Goal: Task Accomplishment & Management: Manage account settings

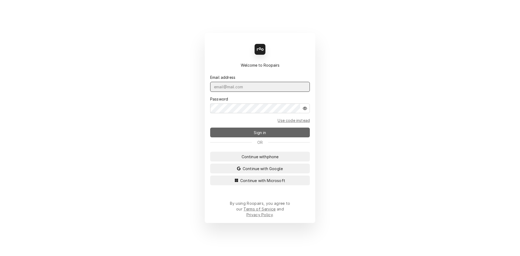
type input "repairpros99@gmail.com"
click at [279, 133] on button "Sign in" at bounding box center [260, 133] width 100 height 10
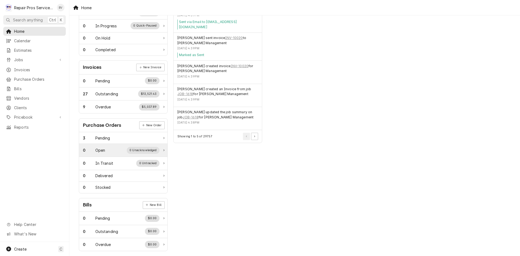
scroll to position [122, 0]
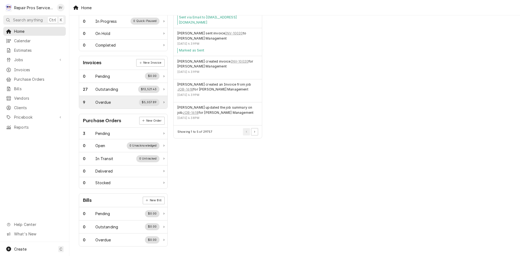
click at [115, 103] on div "9 Overdue $5,037.89" at bounding box center [121, 102] width 77 height 7
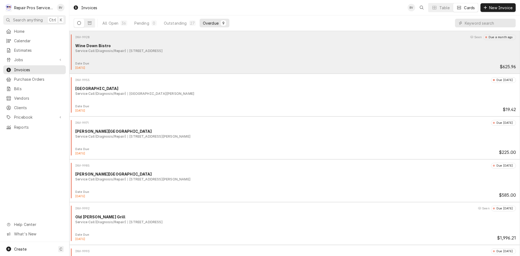
click at [304, 55] on div "INV-9928 Seen Due a month ago Wine Down Bistro Service Call (Diagnosis/Repair) …" at bounding box center [295, 47] width 447 height 27
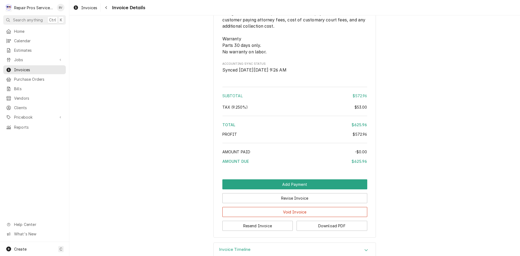
scroll to position [1020, 0]
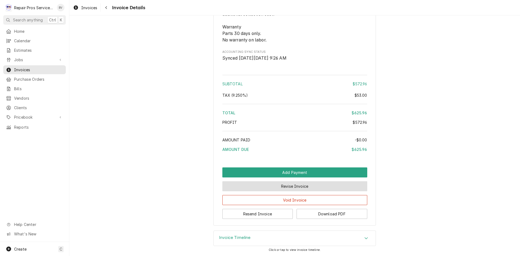
click at [291, 186] on button "Revise Invoice" at bounding box center [294, 186] width 145 height 10
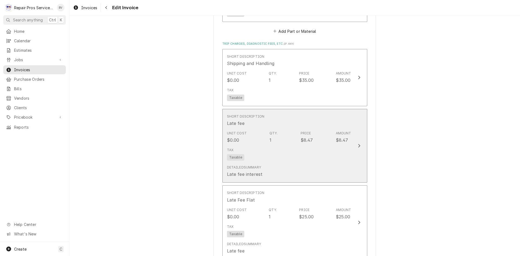
scroll to position [732, 0]
click at [358, 145] on icon "Update Line Item" at bounding box center [359, 144] width 3 height 4
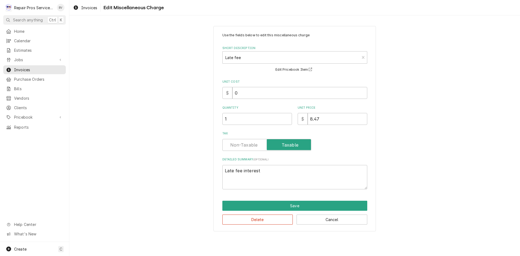
type textarea "x"
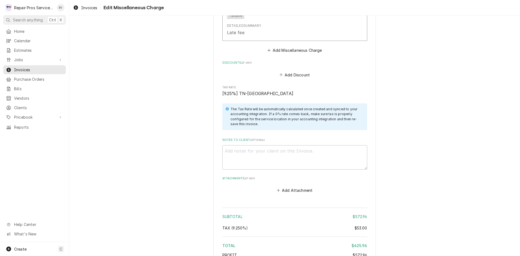
scroll to position [1049, 0]
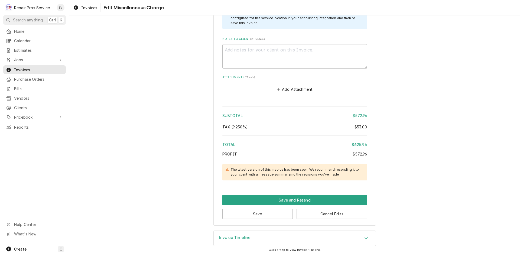
click at [275, 240] on div "Invoice Timeline" at bounding box center [295, 238] width 162 height 15
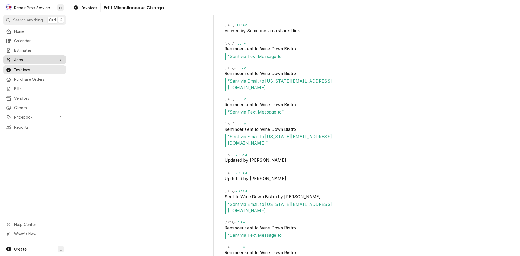
scroll to position [1489, 0]
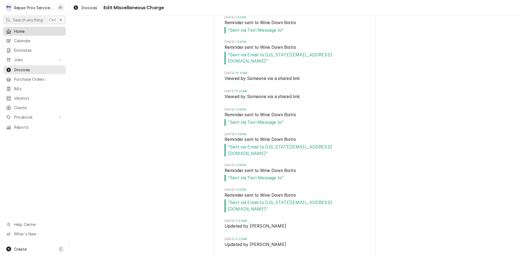
click at [20, 33] on span "Home" at bounding box center [38, 31] width 49 height 6
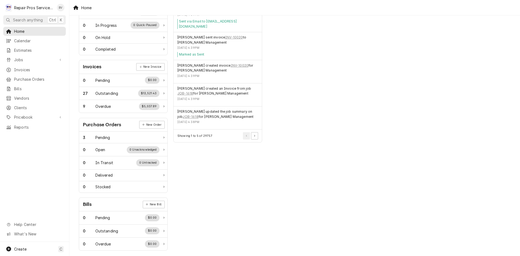
scroll to position [122, 0]
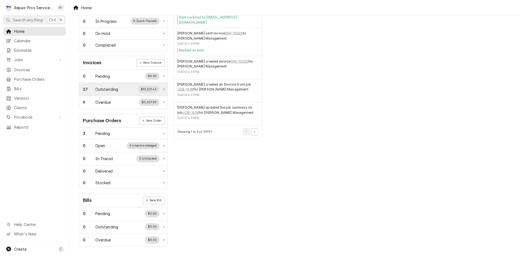
click at [163, 89] on div "27 Outstanding $13,521.43" at bounding box center [123, 89] width 88 height 13
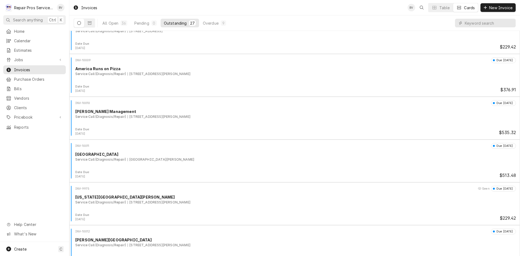
scroll to position [352, 0]
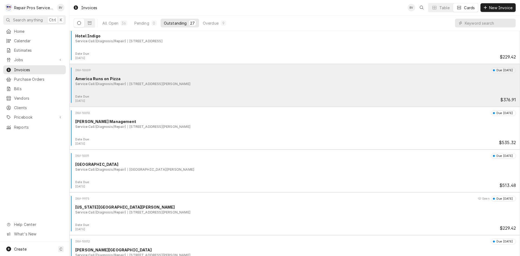
click at [190, 83] on div "3901 Weldon Dr, Chattanooga, TN 37412" at bounding box center [159, 84] width 63 height 5
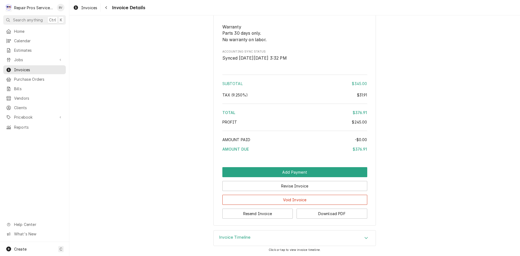
scroll to position [836, 0]
click at [300, 203] on button "Void Invoice" at bounding box center [294, 200] width 145 height 10
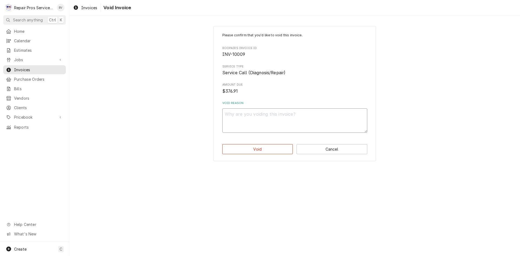
click at [243, 122] on textarea "Void Reason" at bounding box center [294, 120] width 145 height 24
type textarea "x"
type textarea "p"
type textarea "x"
type textarea "pa"
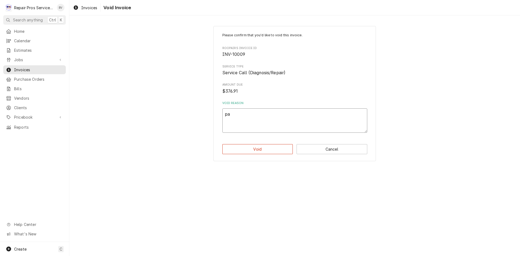
type textarea "x"
type textarea "pai"
type textarea "x"
type textarea "paid"
type textarea "x"
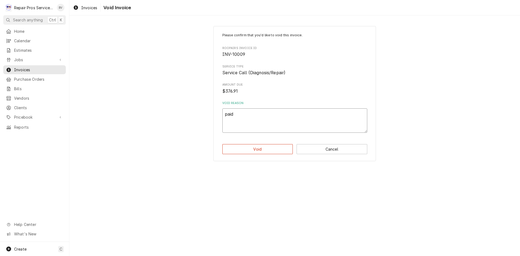
type textarea "paid"
type textarea "x"
type textarea "paid b"
type textarea "x"
type textarea "paid bt"
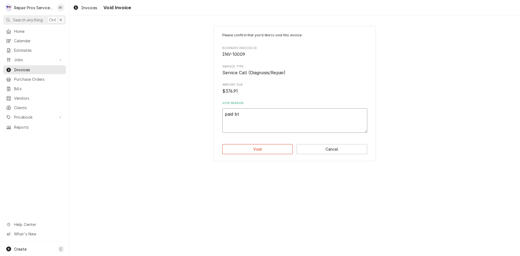
type textarea "x"
type textarea "paid bt"
type textarea "x"
type textarea "paid bt c"
type textarea "x"
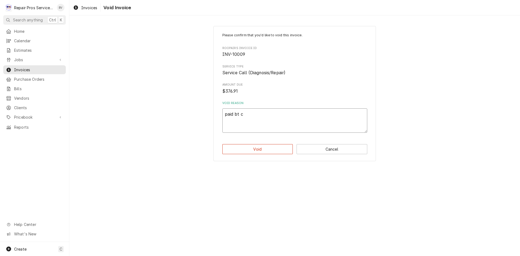
type textarea "paid bt cc"
type textarea "x"
type textarea "paid bt cc"
type textarea "x"
type textarea "paid bt cc i"
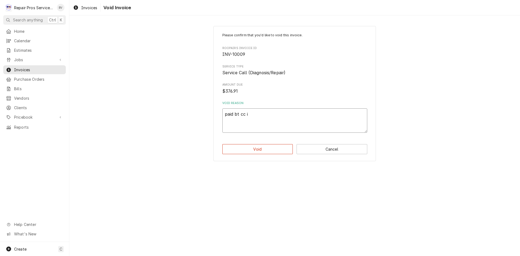
type textarea "x"
type textarea "paid bt cc in"
type textarea "x"
type textarea "paid bt cc in"
type textarea "x"
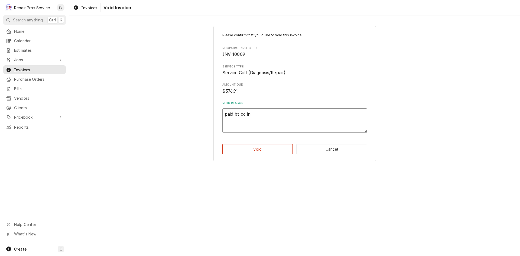
type textarea "paid bt cc in q"
type textarea "x"
type textarea "paid bt cc in qu"
type textarea "x"
type textarea "paid bt cc in qui"
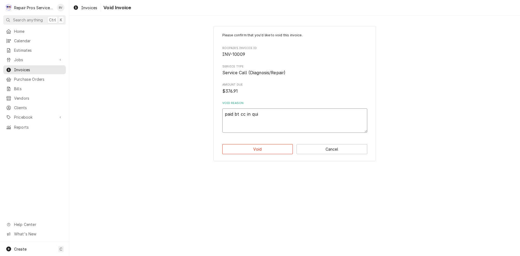
type textarea "x"
type textarea "paid bt cc in quic"
type textarea "x"
type textarea "paid bt cc in quick"
type textarea "x"
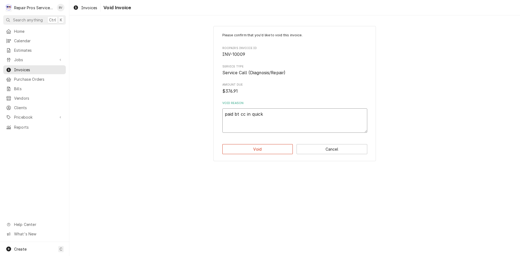
type textarea "paid bt cc in quickb"
type textarea "x"
type textarea "paid bt cc in quickbo"
type textarea "x"
type textarea "paid bt cc in quickboo"
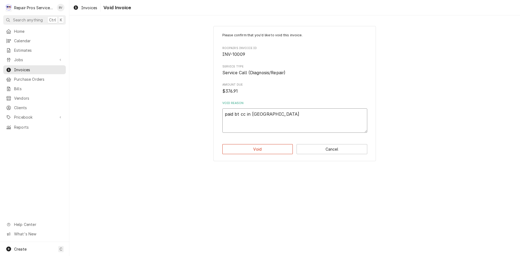
type textarea "x"
type textarea "paid bt cc in quickbook"
type textarea "x"
type textarea "paid bt cc in quickbooks"
click at [322, 153] on button "Cancel" at bounding box center [332, 149] width 71 height 10
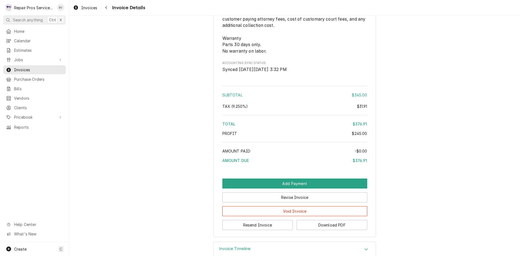
scroll to position [836, 0]
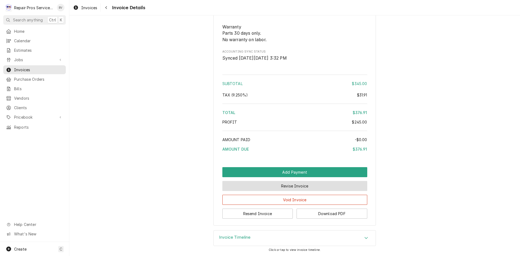
click at [287, 187] on button "Revise Invoice" at bounding box center [294, 186] width 145 height 10
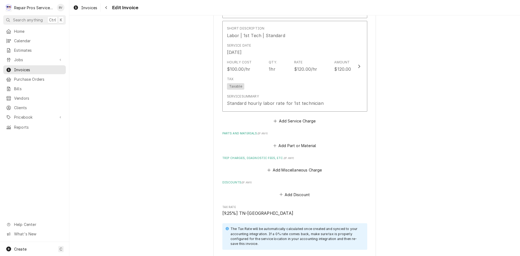
scroll to position [759, 0]
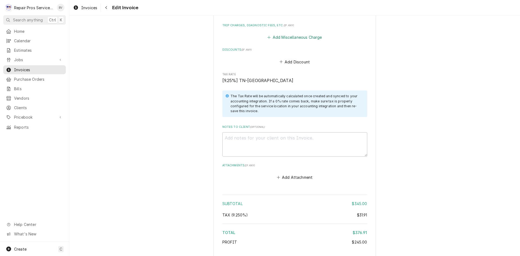
click at [290, 38] on button "Add Miscellaneous Charge" at bounding box center [295, 38] width 56 height 8
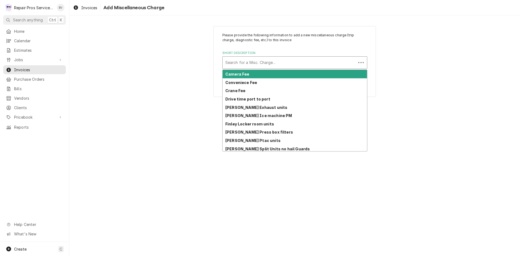
click at [235, 69] on div "Search for a Misc. Charge..." at bounding box center [294, 62] width 145 height 12
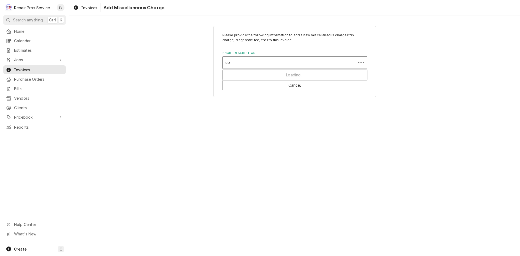
type input "con"
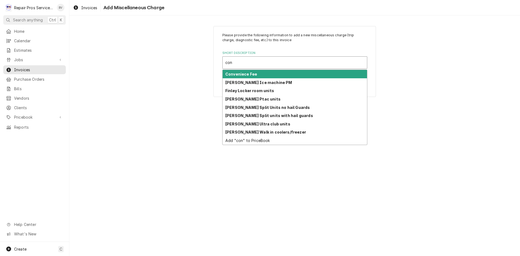
click at [237, 75] on strong "Conveniece Fee" at bounding box center [241, 74] width 32 height 5
type textarea "x"
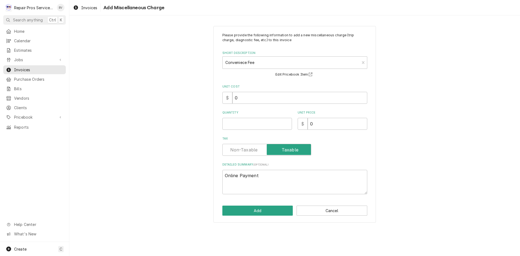
click at [238, 153] on label "Tax" at bounding box center [266, 150] width 89 height 12
click at [238, 153] on input "Tax" at bounding box center [267, 150] width 84 height 12
checkbox input "false"
click at [228, 123] on input "Quantity" at bounding box center [257, 124] width 70 height 12
type textarea "x"
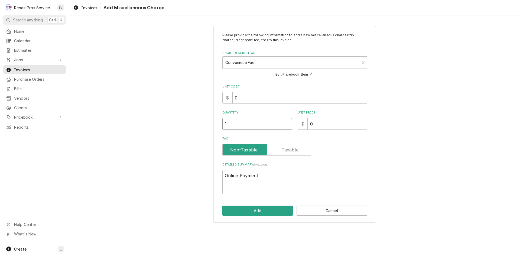
type input "1"
drag, startPoint x: 314, startPoint y: 125, endPoint x: 299, endPoint y: 122, distance: 14.7
click at [302, 122] on div "$ 0" at bounding box center [333, 124] width 70 height 12
type textarea "x"
type input "1"
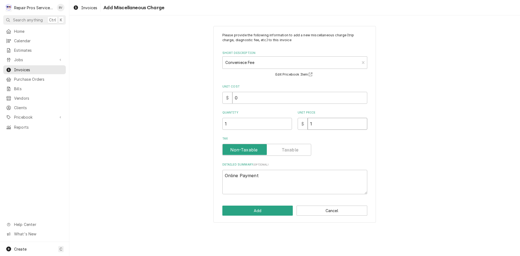
type textarea "x"
type input "15"
type textarea "x"
type input "15.0"
type textarea "x"
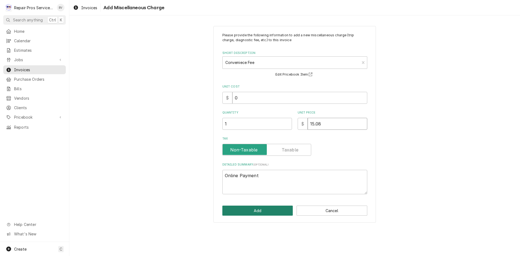
type input "15.08"
click at [258, 214] on button "Add" at bounding box center [257, 211] width 71 height 10
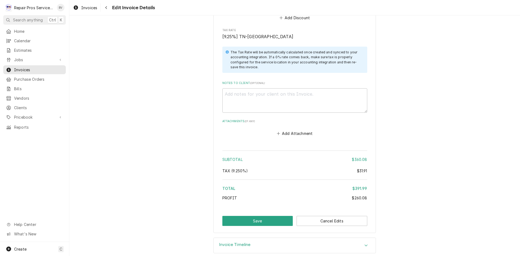
scroll to position [887, 0]
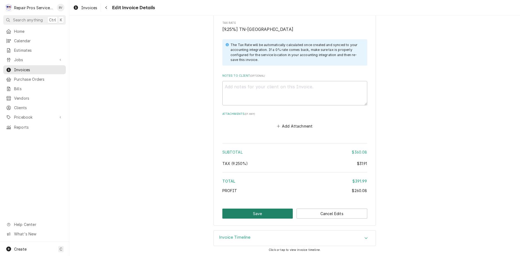
click at [258, 212] on button "Save" at bounding box center [257, 214] width 71 height 10
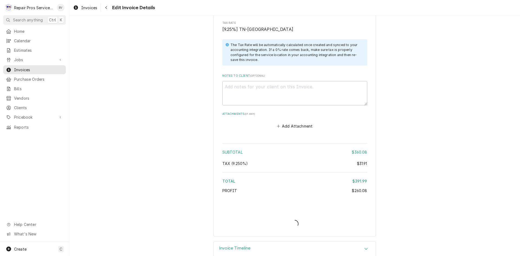
type textarea "x"
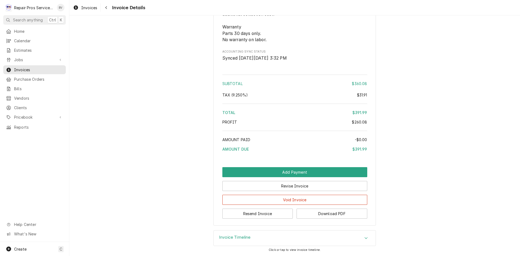
scroll to position [897, 0]
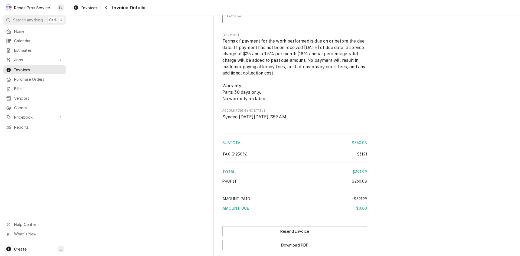
scroll to position [909, 0]
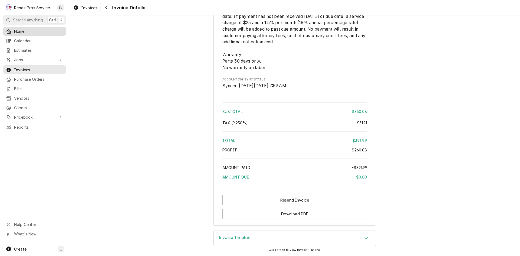
click at [14, 32] on span "Home" at bounding box center [38, 31] width 49 height 6
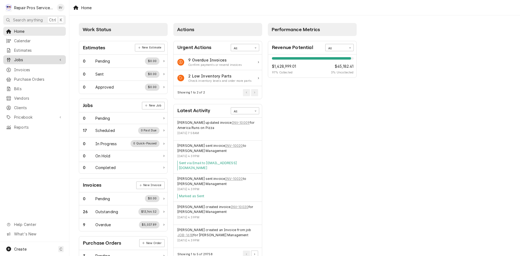
click at [20, 60] on span "Jobs" at bounding box center [34, 60] width 41 height 6
click at [17, 66] on span "Jobs" at bounding box center [38, 69] width 49 height 6
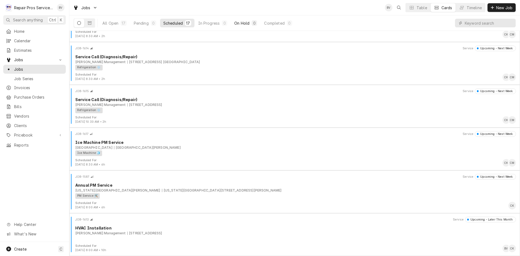
scroll to position [286, 0]
